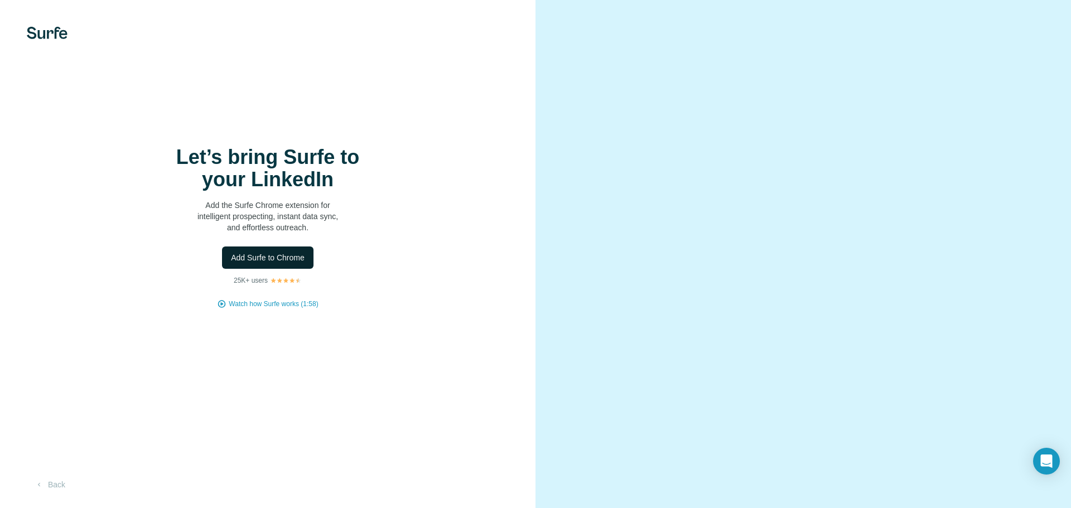
click at [268, 259] on span "Add Surfe to Chrome" at bounding box center [268, 257] width 74 height 11
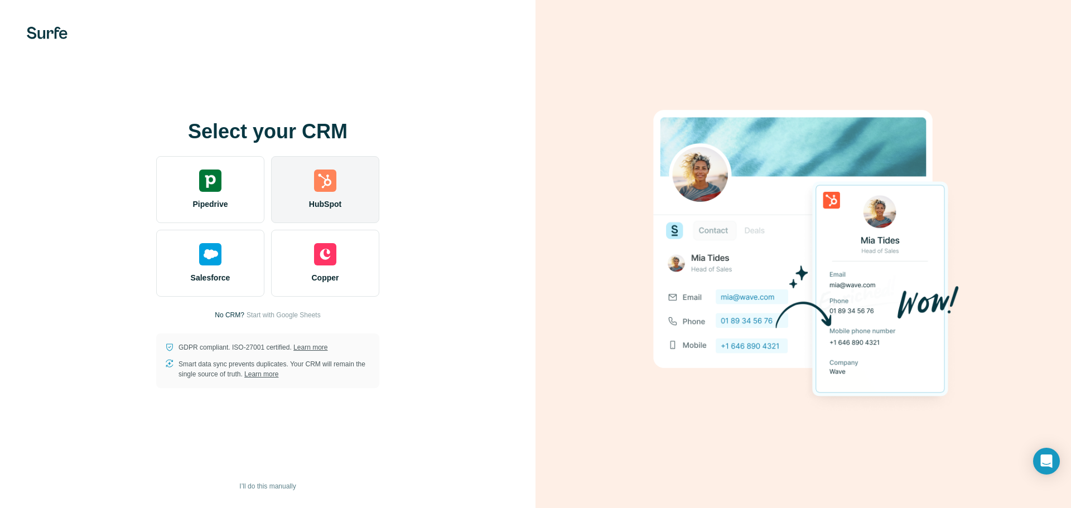
click at [303, 195] on div "HubSpot" at bounding box center [325, 189] width 108 height 67
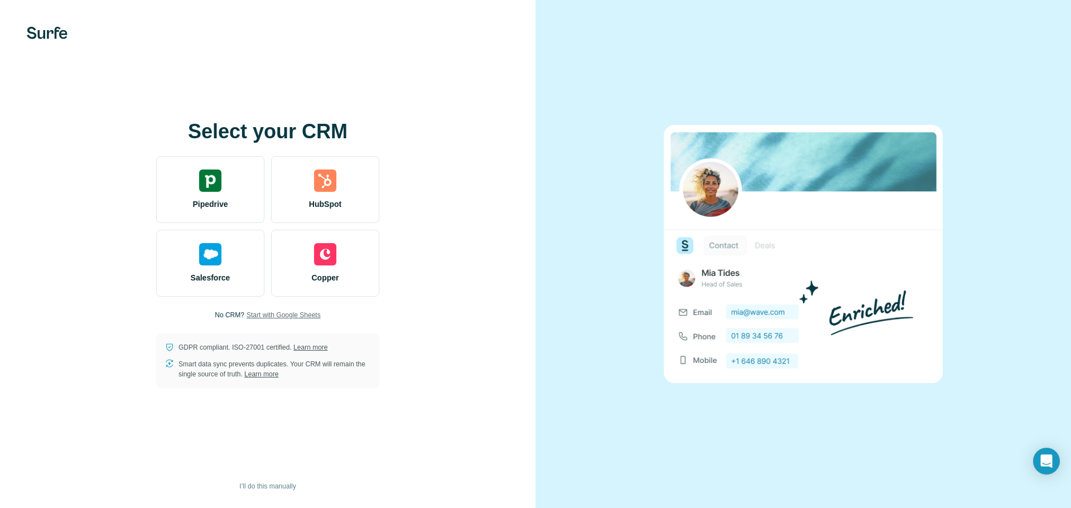
click at [297, 316] on span "Start with Google Sheets" at bounding box center [284, 315] width 74 height 10
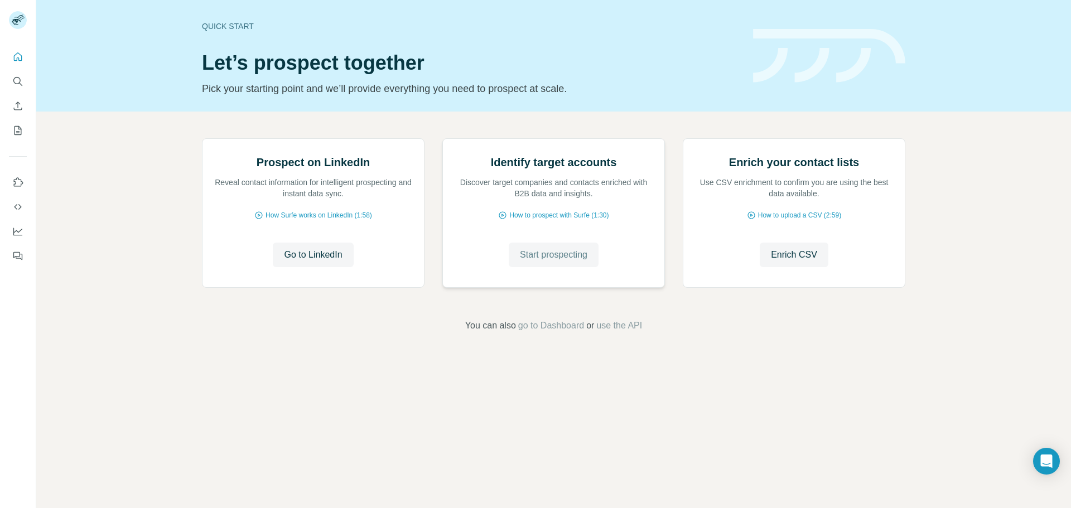
click at [570, 262] on span "Start prospecting" at bounding box center [553, 254] width 67 height 13
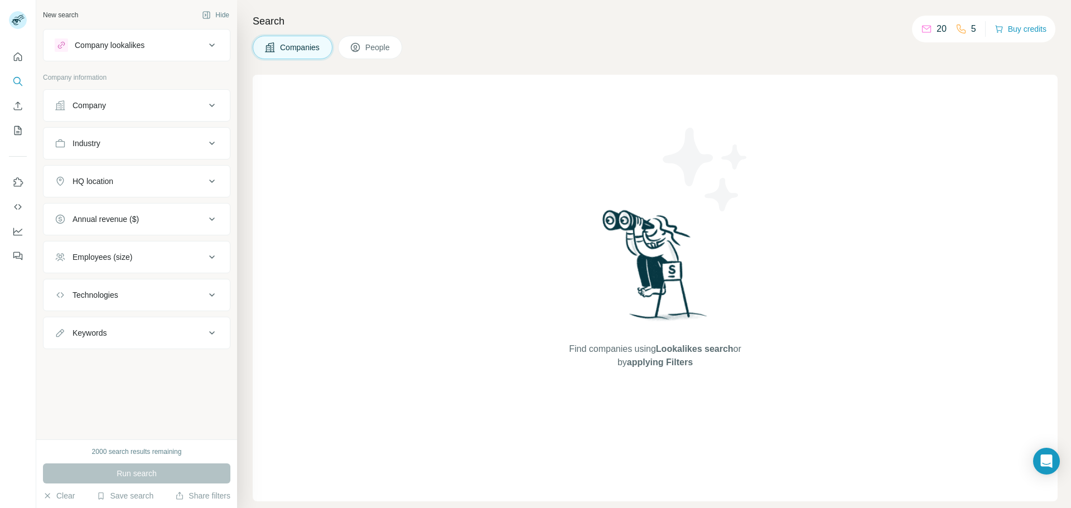
click at [125, 138] on div "Industry" at bounding box center [130, 143] width 151 height 11
click at [126, 169] on input at bounding box center [131, 171] width 138 height 12
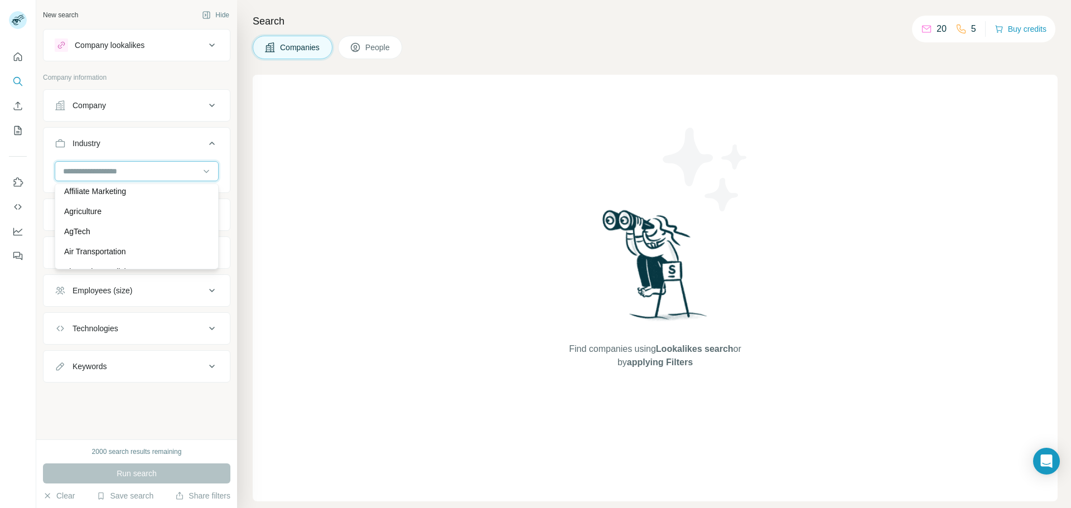
scroll to position [223, 0]
click at [107, 229] on div "AgTech" at bounding box center [136, 234] width 145 height 11
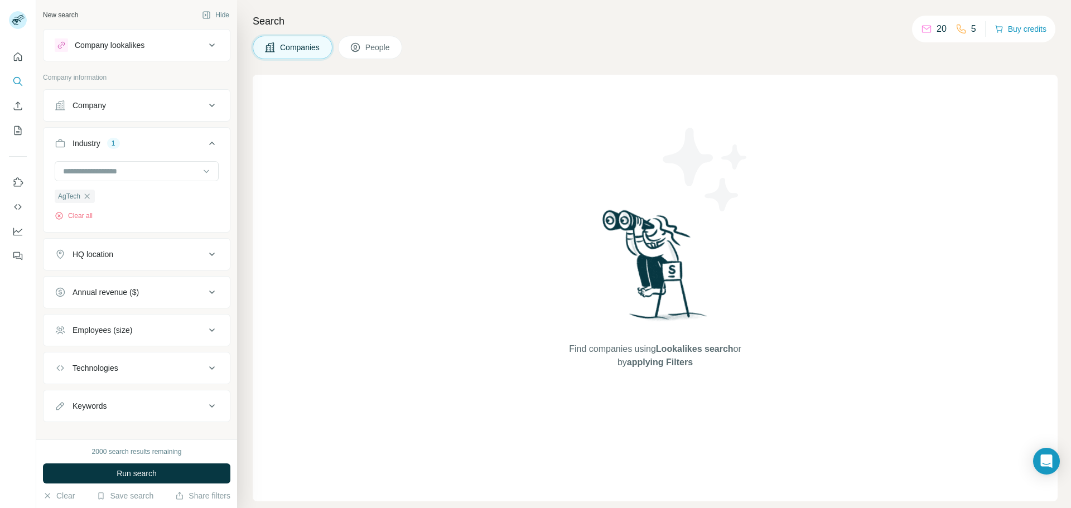
click at [110, 260] on button "HQ location" at bounding box center [137, 254] width 186 height 27
click at [113, 281] on input "text" at bounding box center [137, 282] width 164 height 20
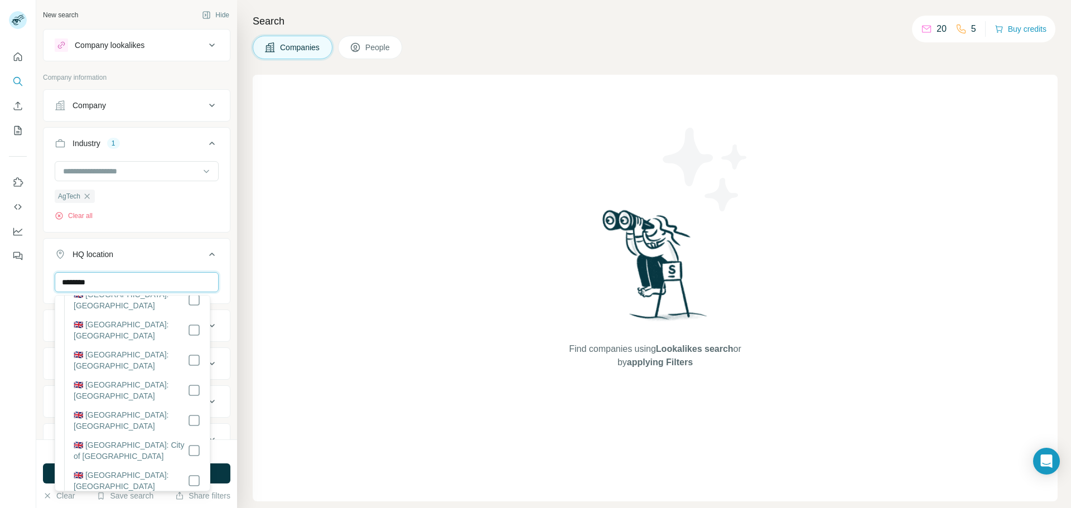
scroll to position [1189, 0]
type input "**********"
click at [375, 44] on span "People" at bounding box center [378, 47] width 26 height 11
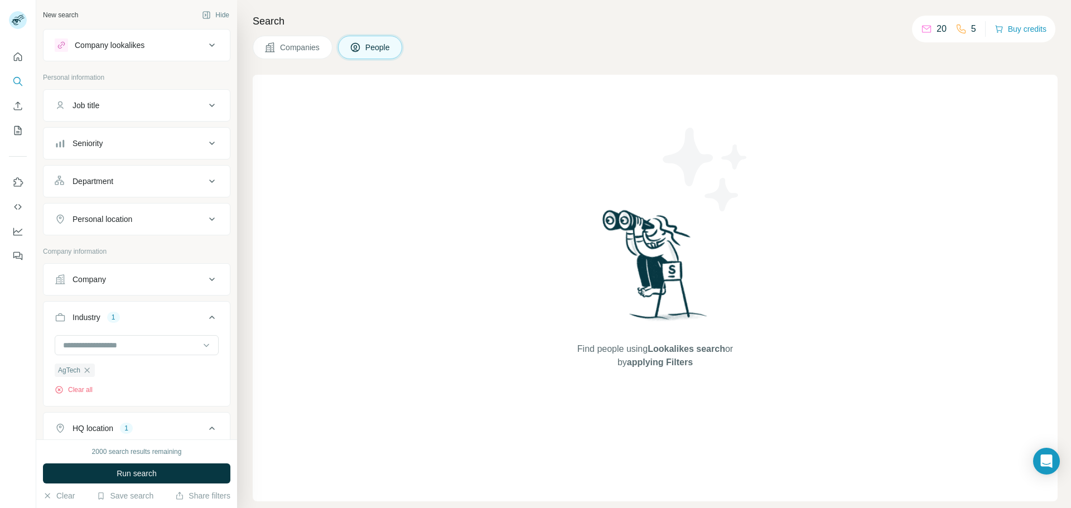
click at [142, 217] on div "Personal location" at bounding box center [130, 219] width 151 height 11
click at [133, 247] on input "text" at bounding box center [137, 247] width 164 height 20
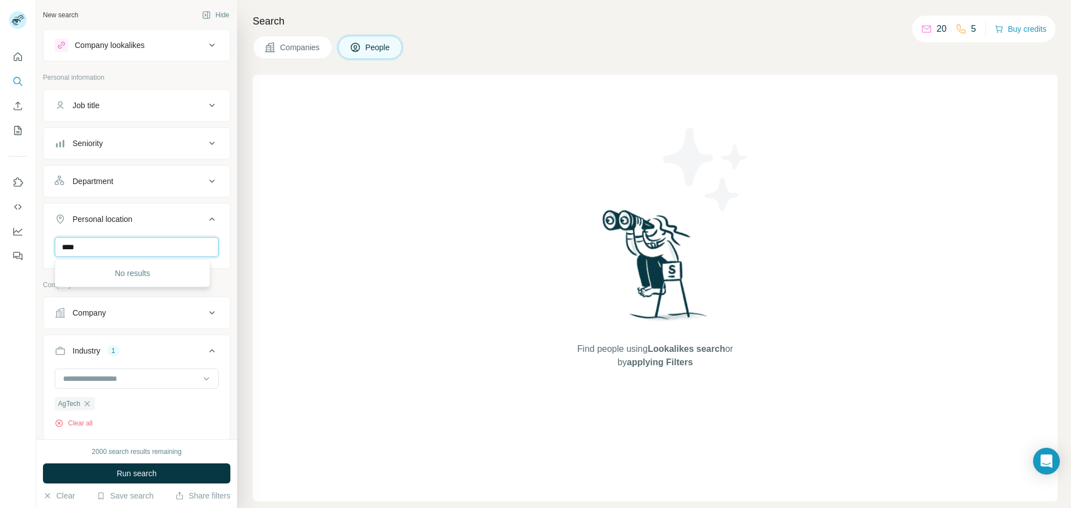
click at [133, 242] on input "****" at bounding box center [137, 247] width 164 height 20
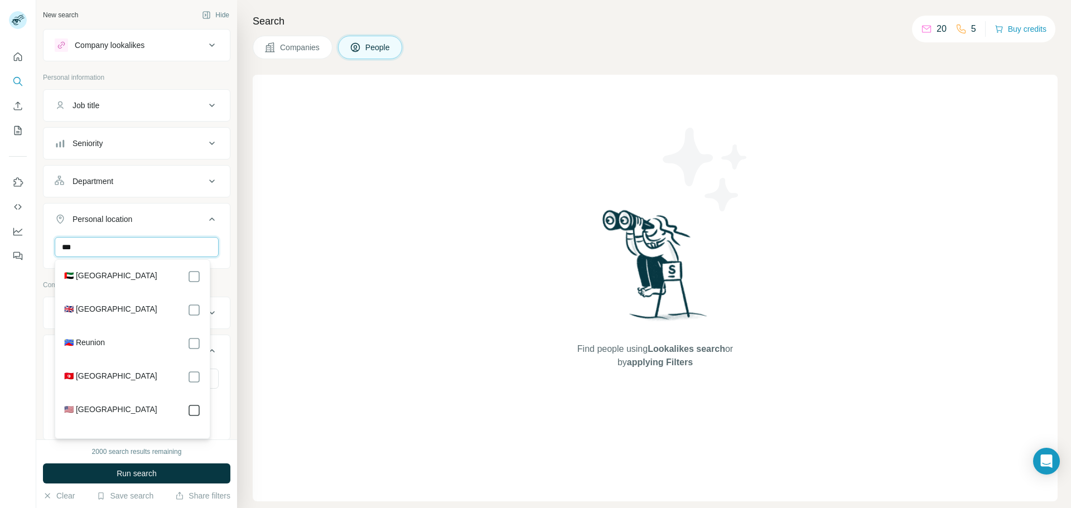
type input "***"
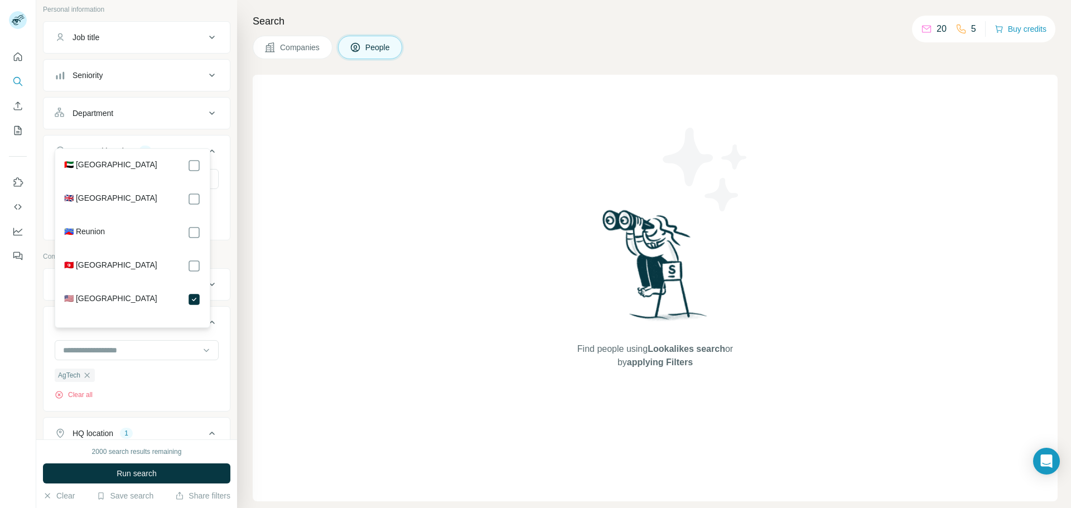
scroll to position [112, 0]
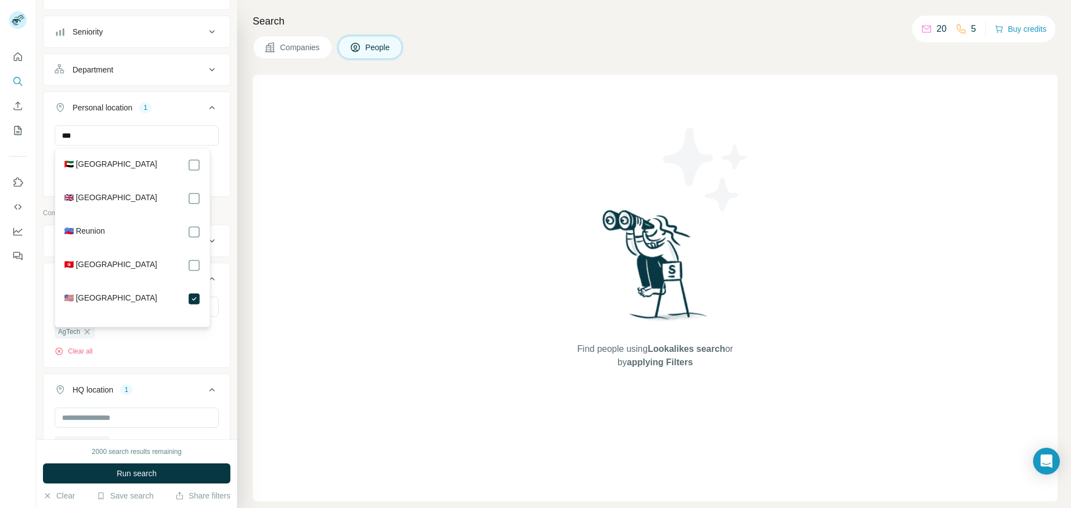
click at [162, 345] on div "AgTech Clear all" at bounding box center [137, 327] width 164 height 60
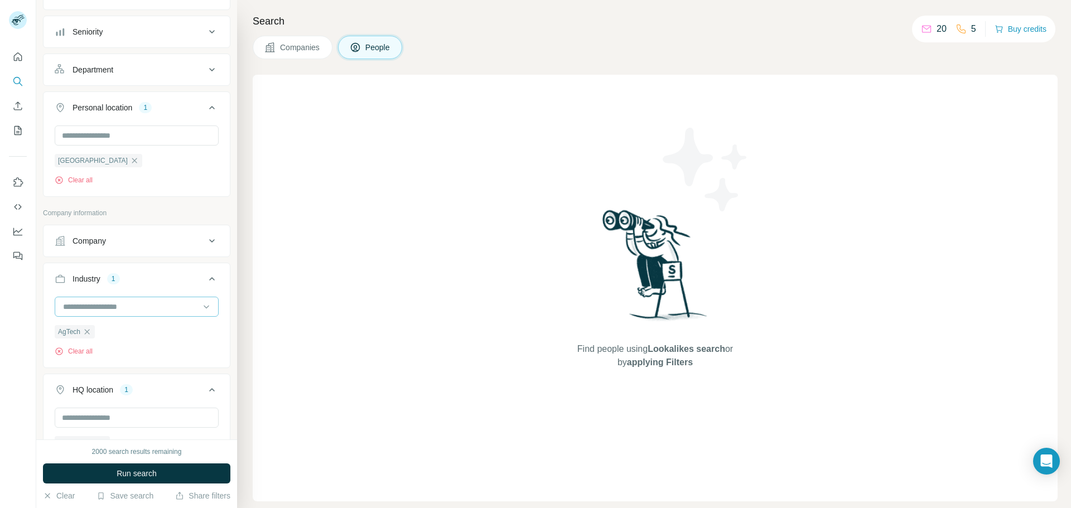
scroll to position [279, 0]
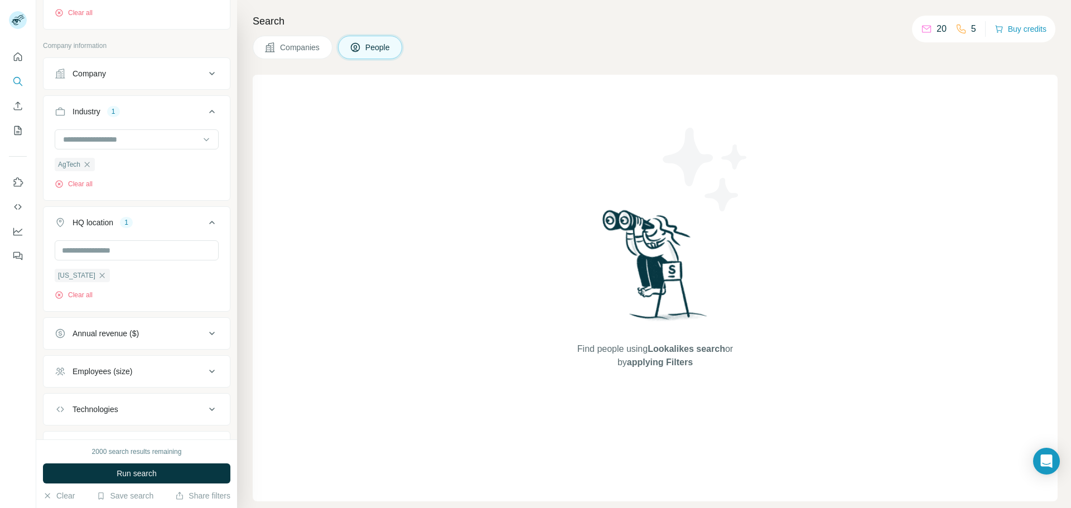
click at [130, 372] on div "Employees (size)" at bounding box center [103, 371] width 60 height 11
click at [62, 416] on icon at bounding box center [61, 416] width 13 height 13
click at [88, 162] on icon "button" at bounding box center [87, 164] width 9 height 9
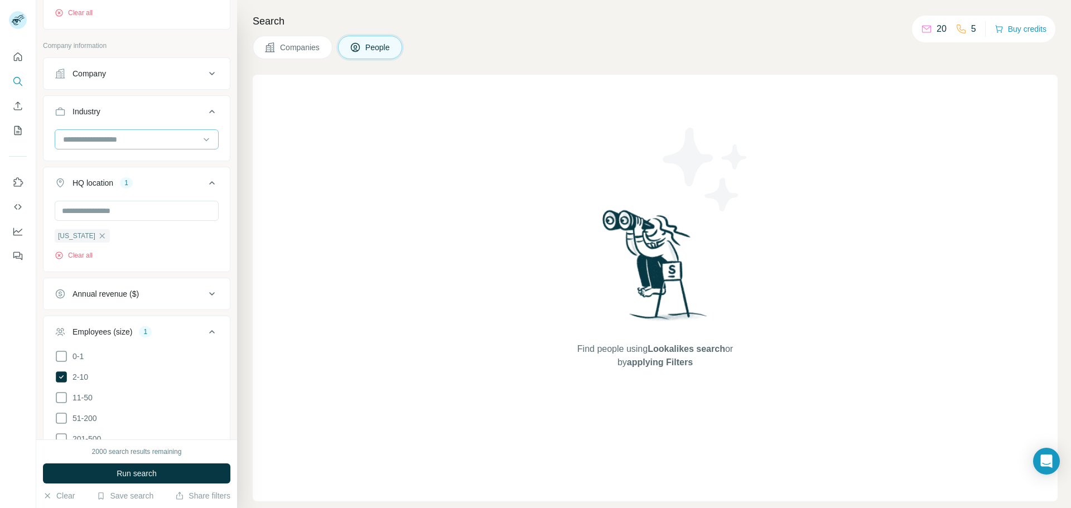
click at [99, 142] on input at bounding box center [131, 139] width 138 height 12
click at [106, 211] on p "Architecture" at bounding box center [85, 205] width 42 height 11
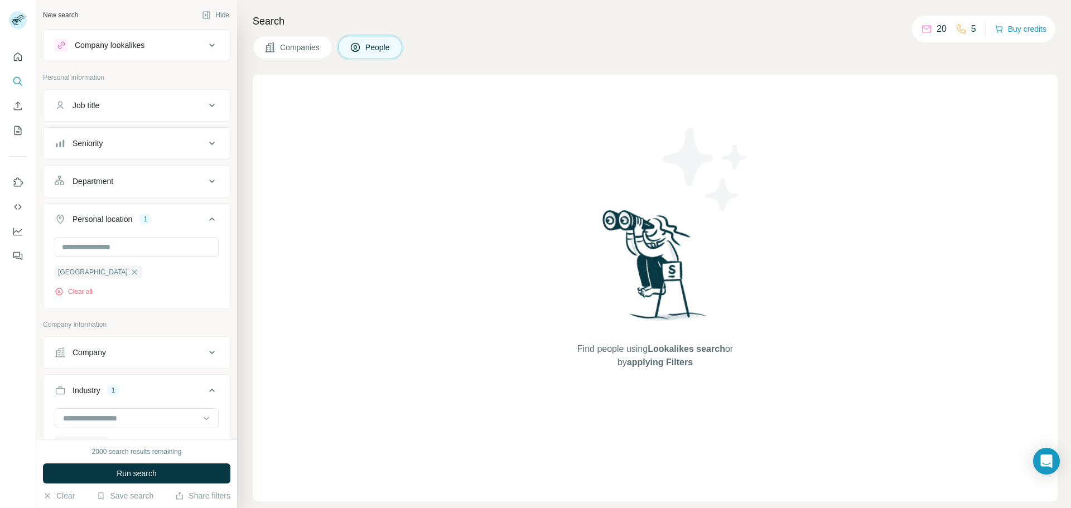
click at [114, 146] on div "Seniority" at bounding box center [130, 143] width 151 height 11
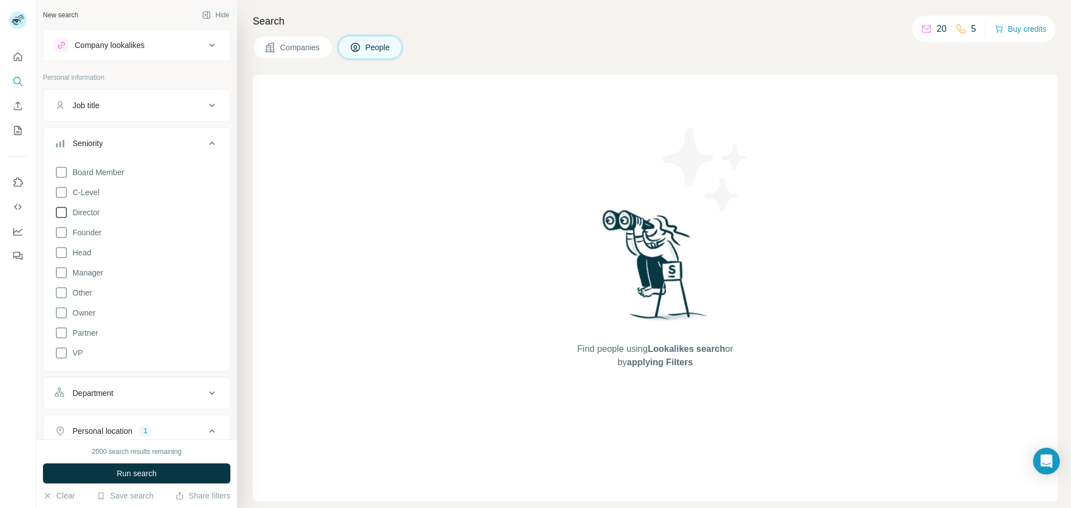
click at [60, 215] on icon at bounding box center [61, 212] width 13 height 13
click at [62, 185] on div "Board Member C-Level Director Founder Head Manager Other Owner Partner VP" at bounding box center [137, 260] width 164 height 199
click at [62, 171] on icon at bounding box center [61, 172] width 13 height 13
click at [63, 193] on icon at bounding box center [61, 192] width 13 height 13
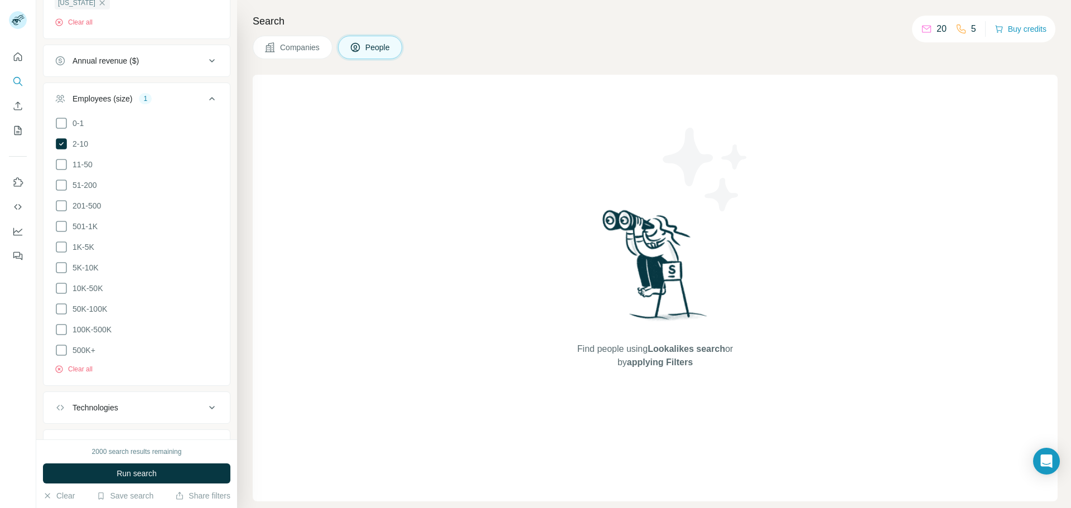
scroll to position [829, 0]
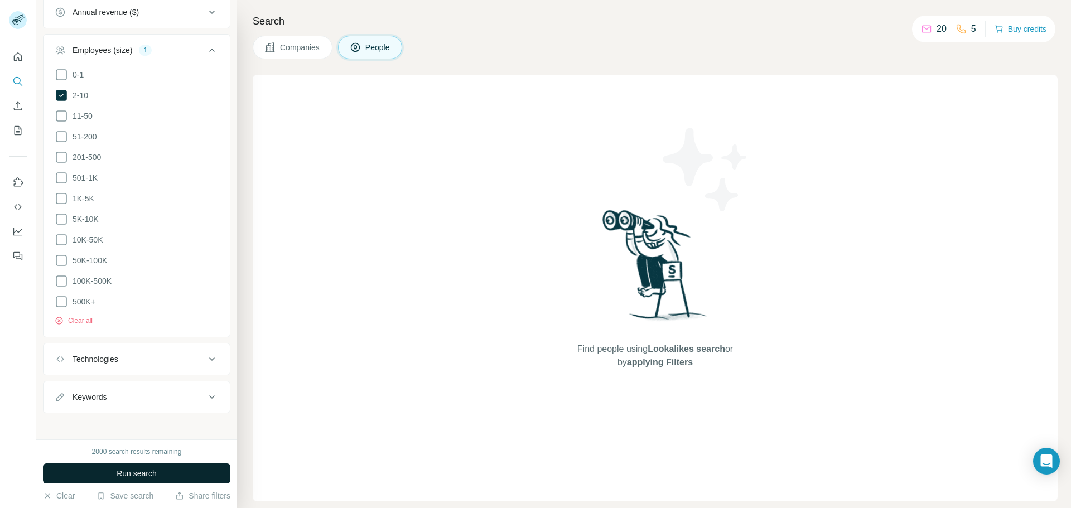
click at [147, 471] on span "Run search" at bounding box center [137, 473] width 40 height 11
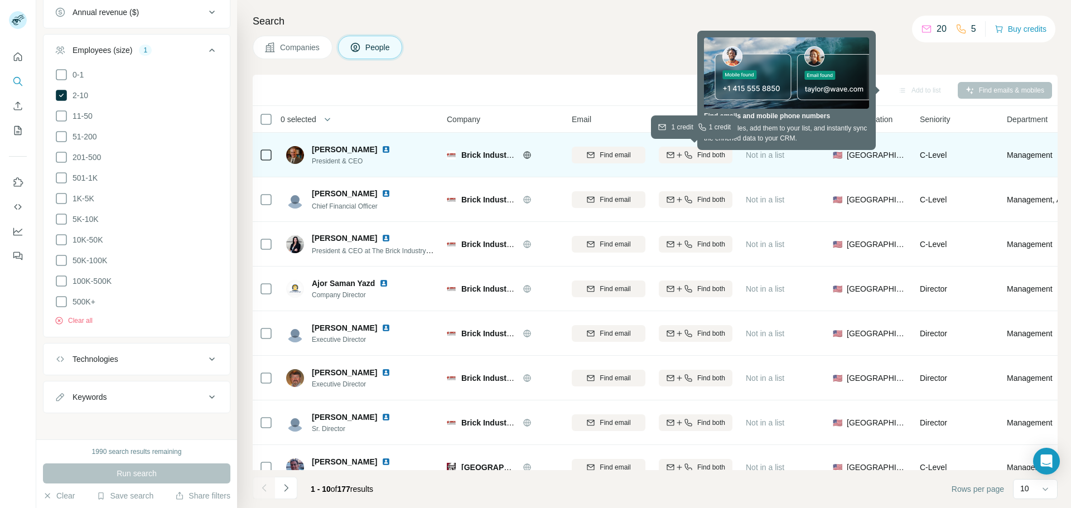
click at [691, 155] on icon "button" at bounding box center [688, 155] width 9 height 9
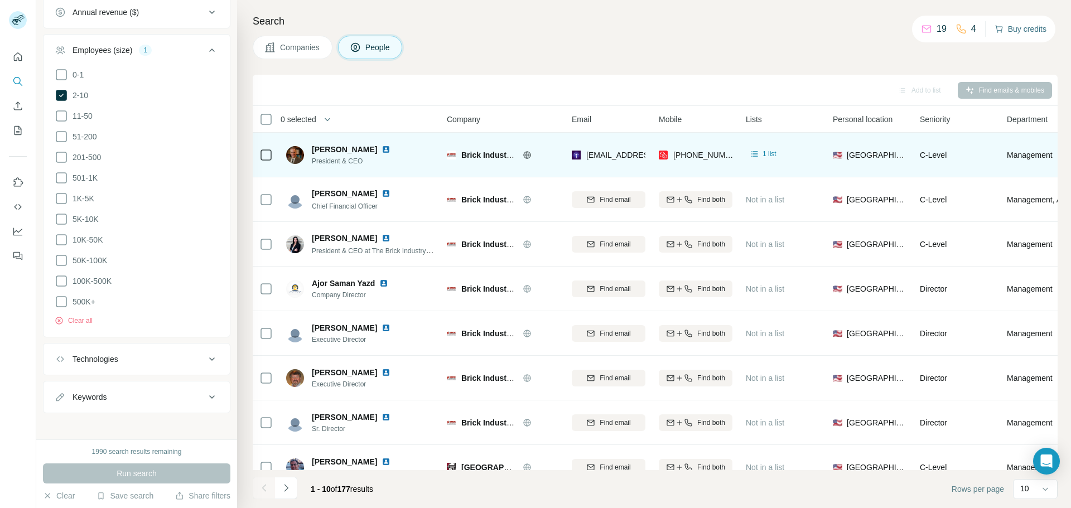
click at [1029, 22] on button "Buy credits" at bounding box center [1021, 29] width 52 height 16
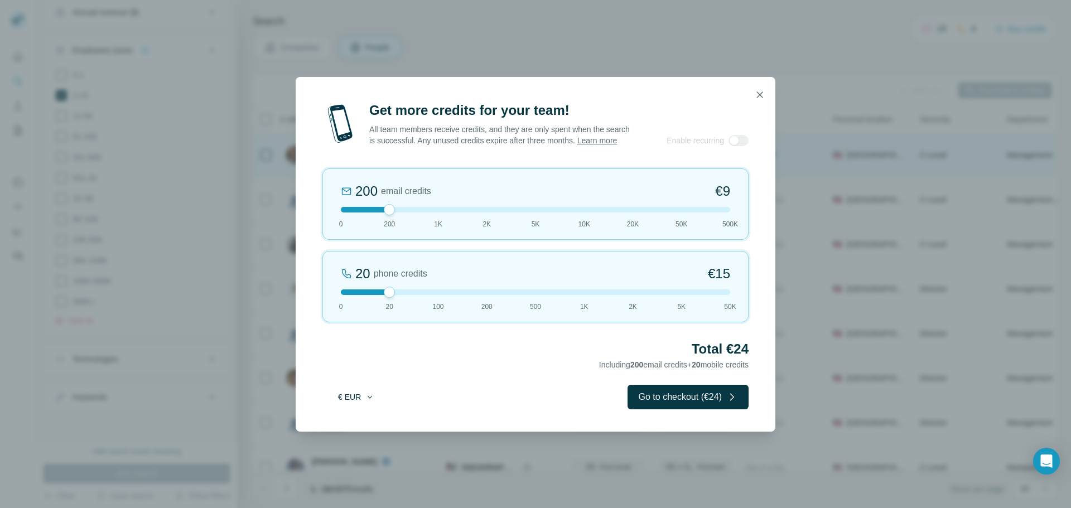
click at [369, 402] on icon "button" at bounding box center [369, 397] width 9 height 9
click at [364, 433] on div "$ USD" at bounding box center [378, 428] width 107 height 20
click at [435, 371] on div "Total $24 Including 200 email credits + 20 mobile credits" at bounding box center [535, 355] width 426 height 31
click at [728, 146] on div at bounding box center [738, 140] width 20 height 11
click at [740, 144] on div at bounding box center [738, 140] width 20 height 11
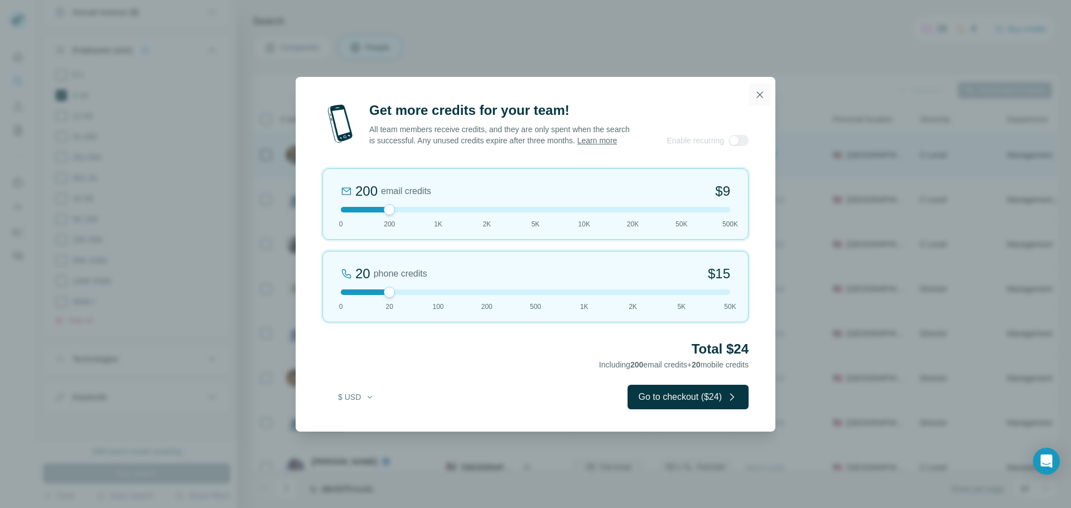
click at [760, 89] on icon "button" at bounding box center [759, 94] width 11 height 11
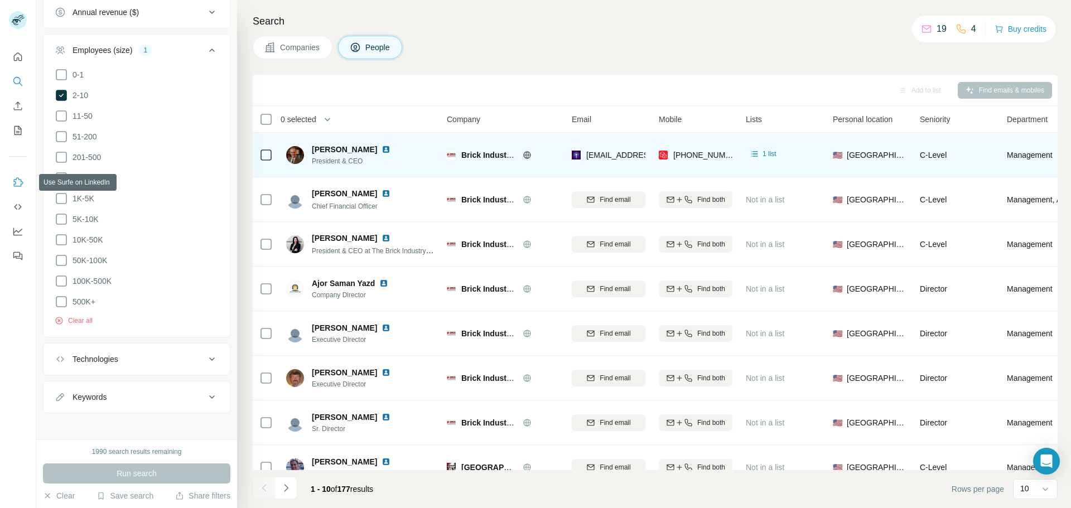
click at [18, 186] on icon "Use Surfe on LinkedIn" at bounding box center [17, 182] width 11 height 11
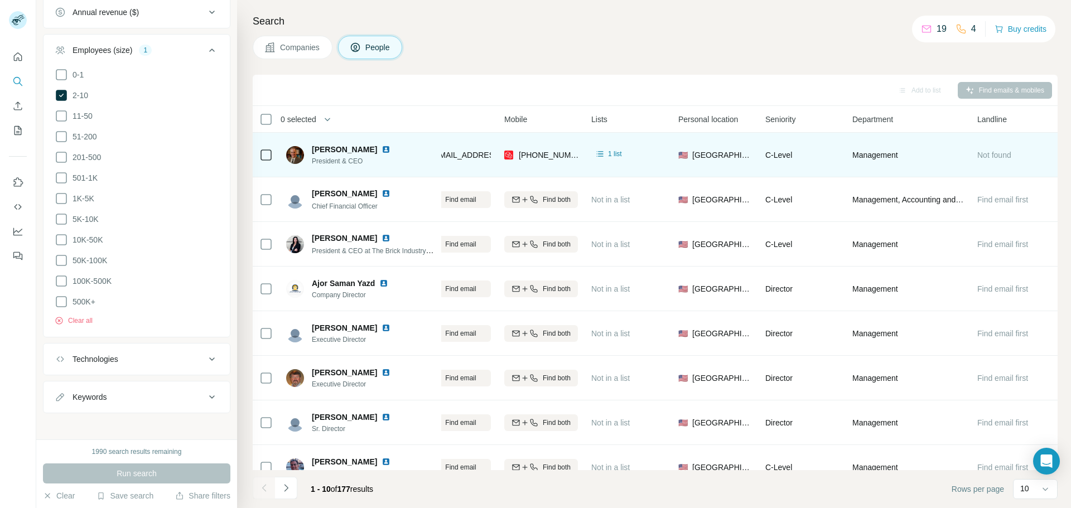
scroll to position [662, 0]
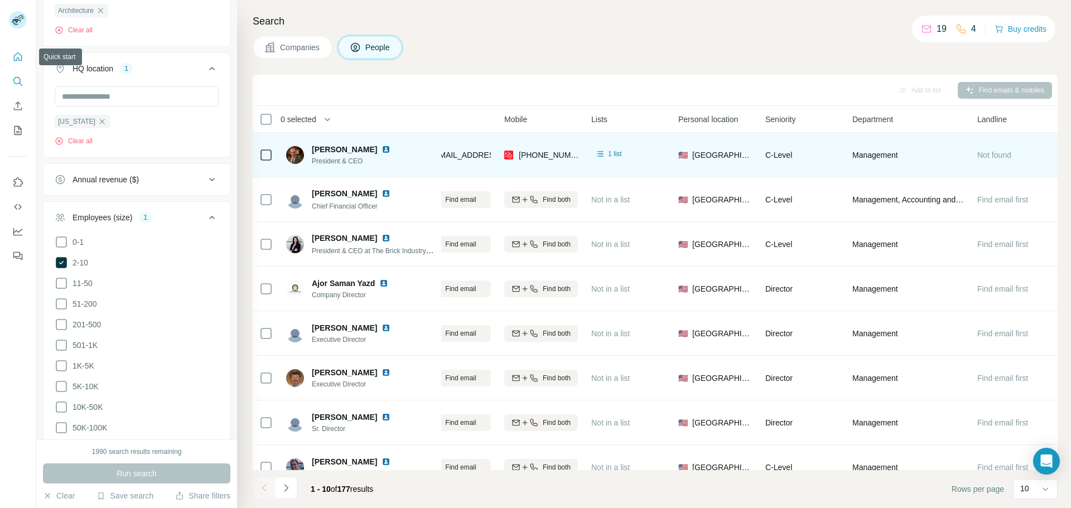
click at [13, 56] on icon "Quick start" at bounding box center [17, 56] width 11 height 11
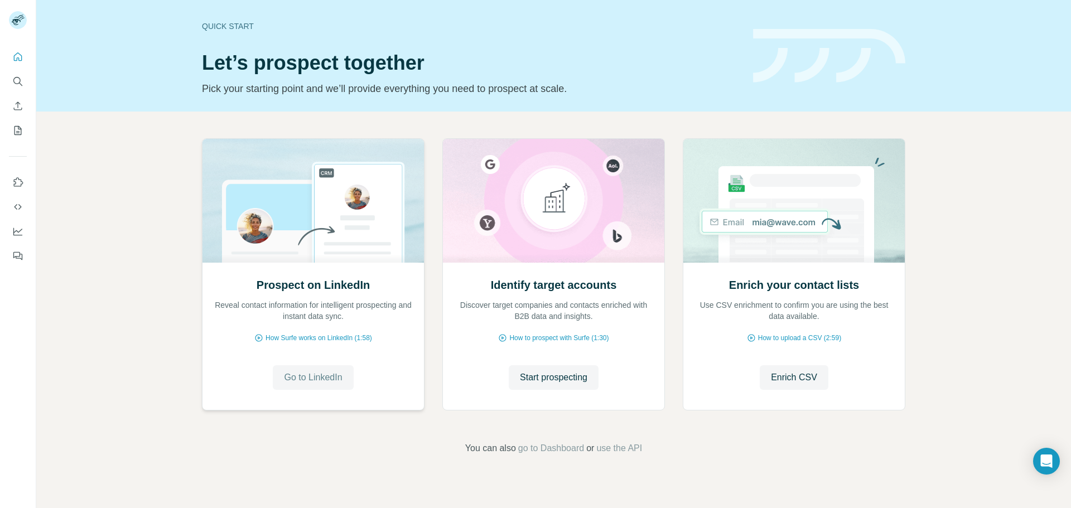
click at [333, 376] on span "Go to LinkedIn" at bounding box center [313, 377] width 58 height 13
